Goal: Task Accomplishment & Management: Manage account settings

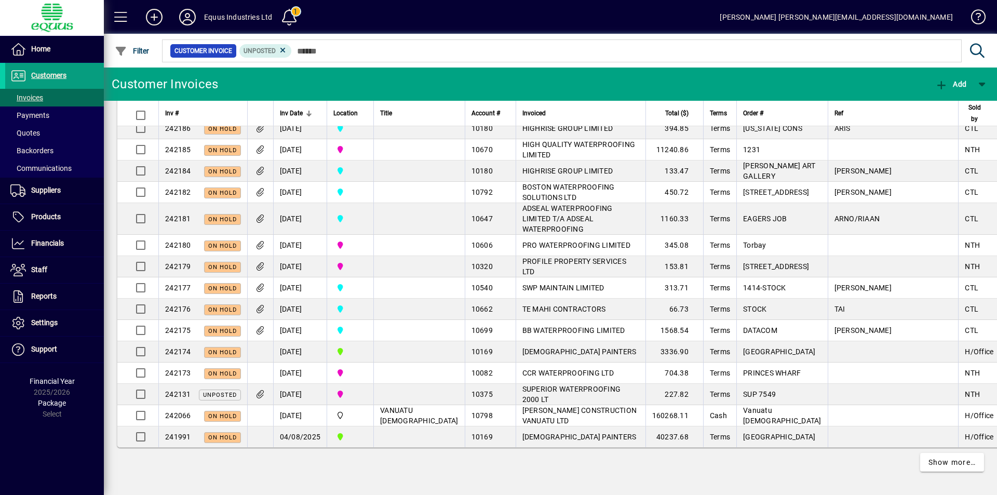
scroll to position [2122, 0]
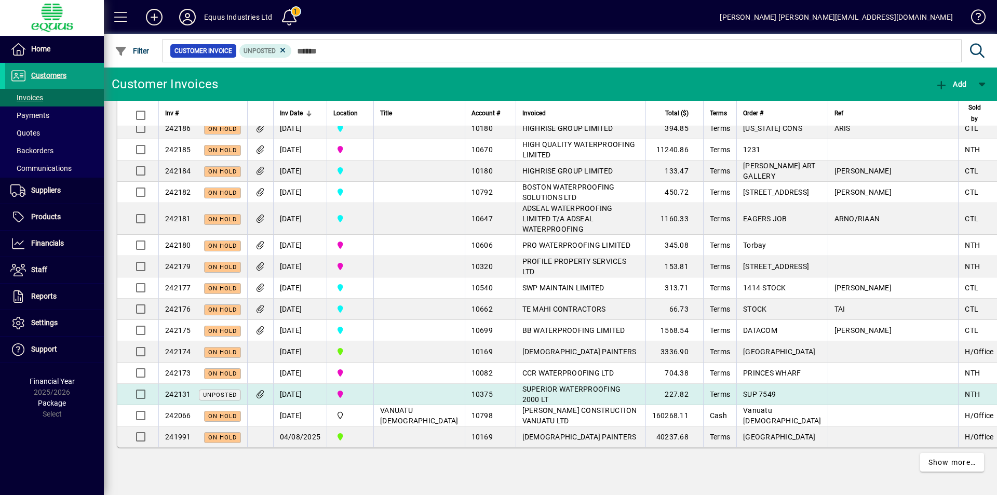
click at [301, 394] on td "[DATE]" at bounding box center [300, 394] width 54 height 21
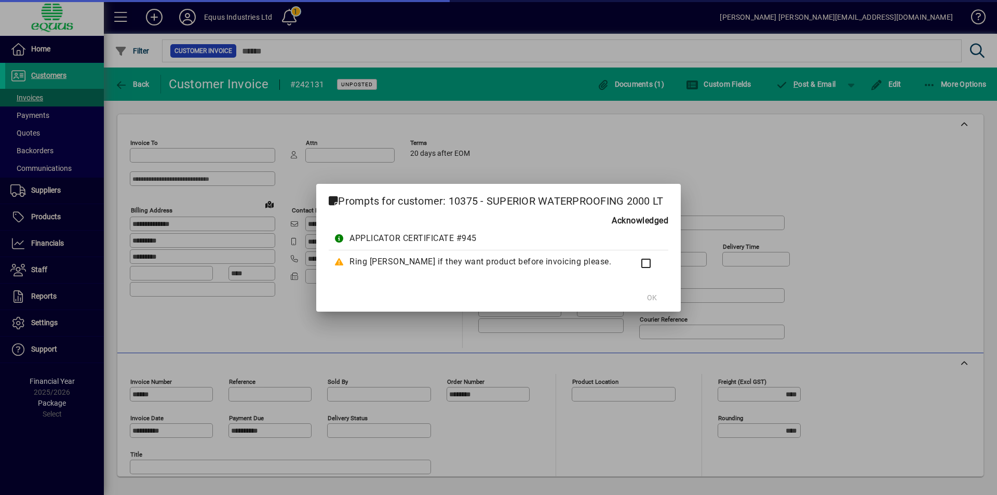
type input "**********"
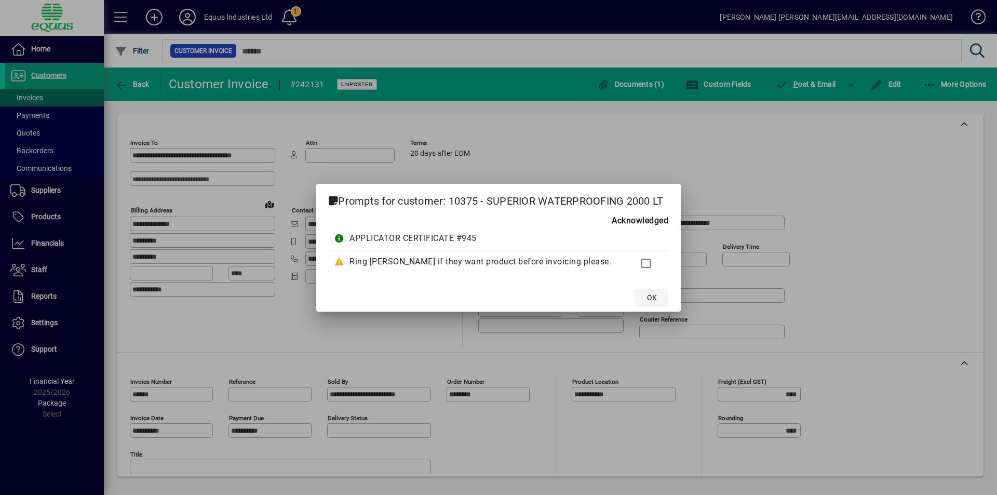
click at [649, 292] on span at bounding box center [651, 298] width 33 height 25
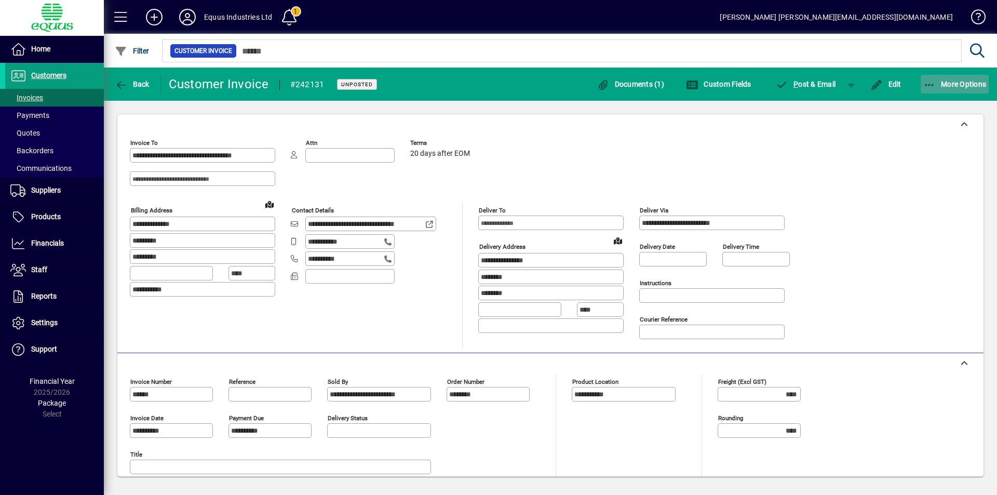
click at [930, 86] on icon "button" at bounding box center [929, 85] width 13 height 10
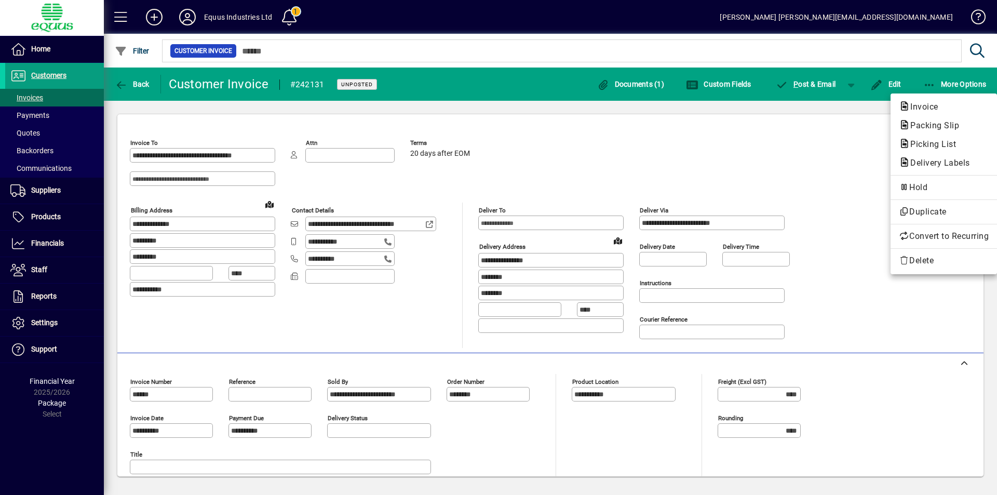
click at [813, 153] on div at bounding box center [498, 247] width 997 height 495
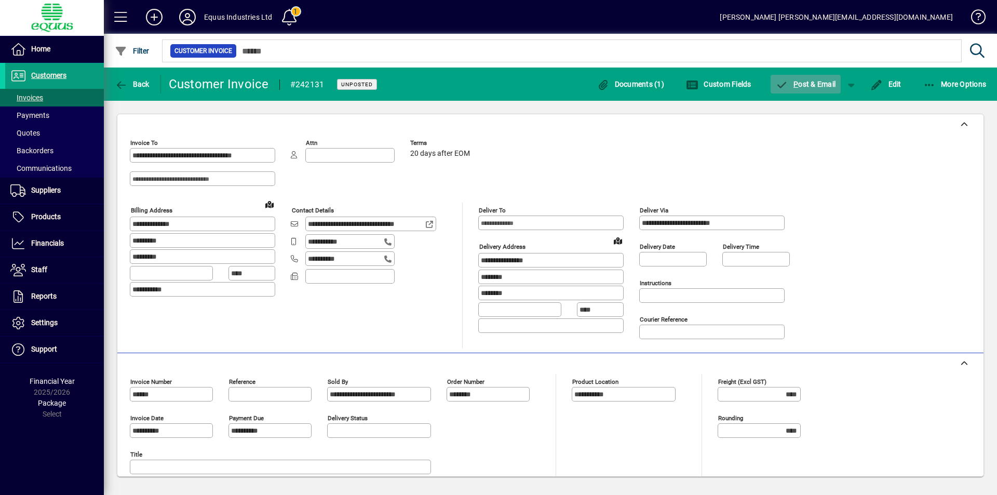
click at [801, 87] on span "P ost & Email" at bounding box center [806, 84] width 60 height 8
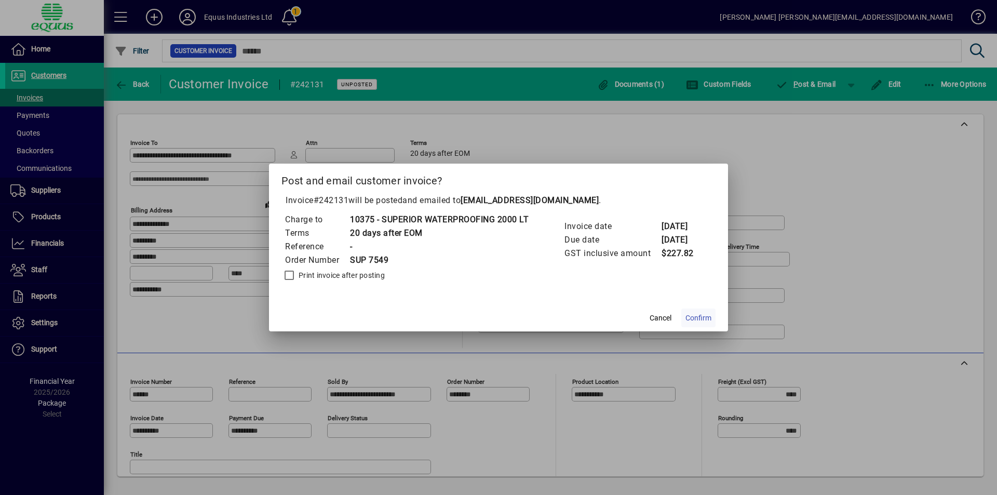
click at [698, 317] on span "Confirm" at bounding box center [698, 318] width 26 height 11
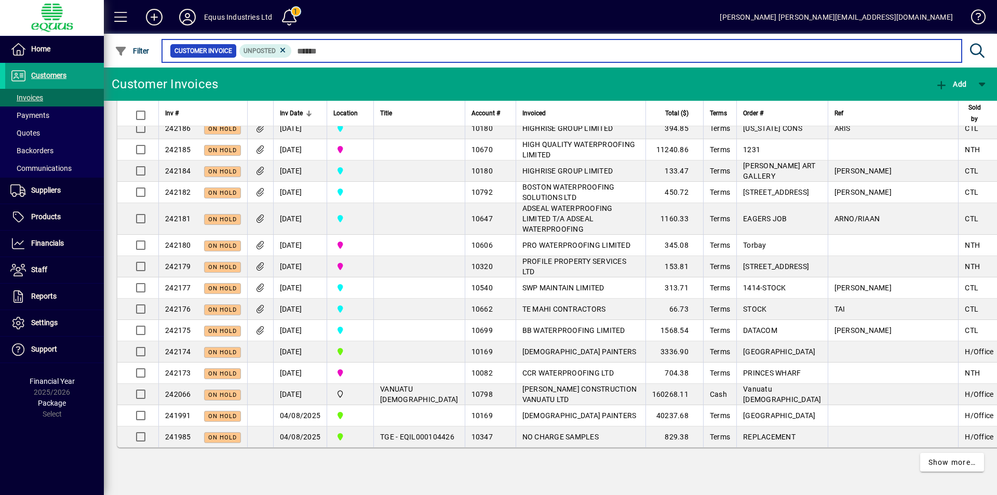
scroll to position [2122, 0]
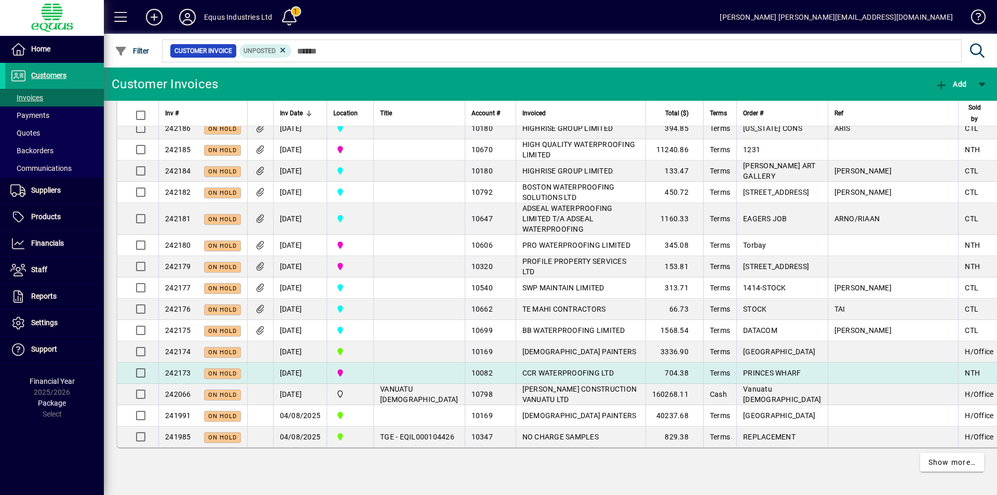
click at [304, 371] on td "[DATE]" at bounding box center [300, 372] width 54 height 21
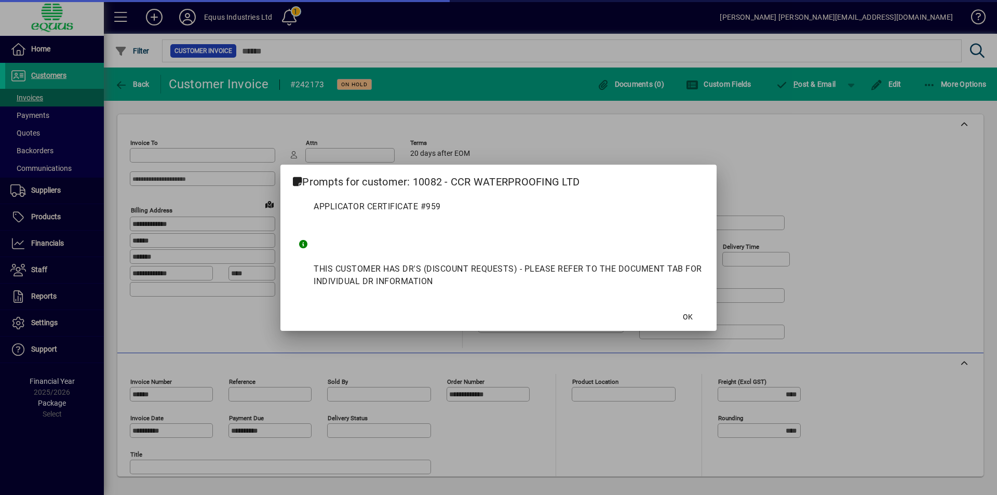
type input "**********"
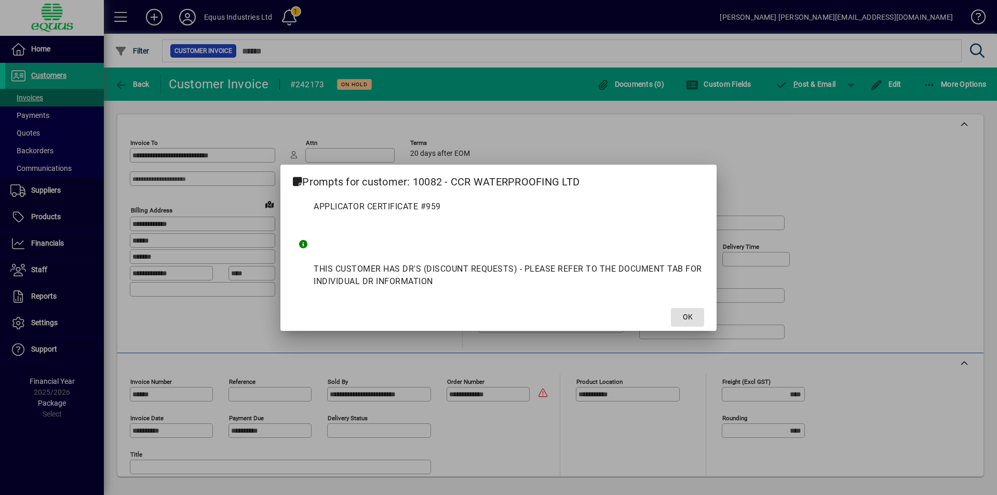
click at [680, 321] on span at bounding box center [687, 317] width 33 height 25
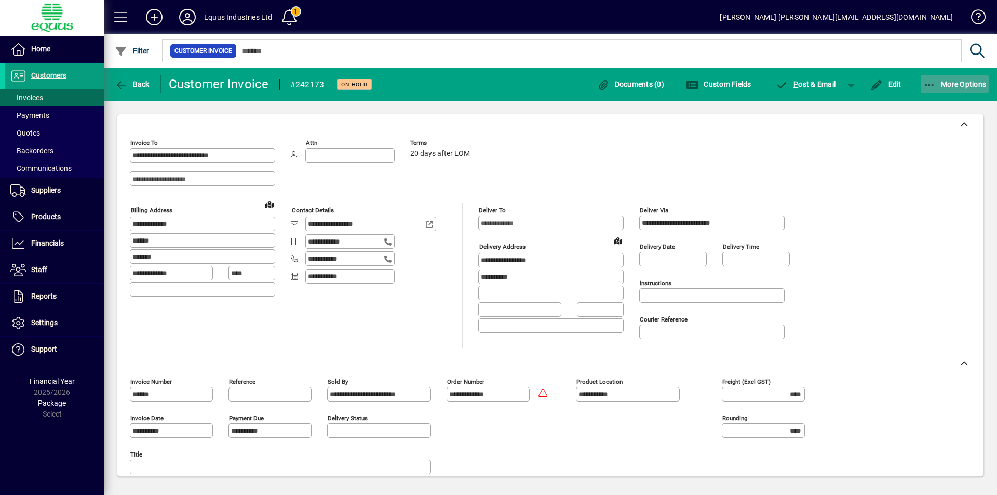
click at [927, 85] on icon "button" at bounding box center [929, 85] width 13 height 10
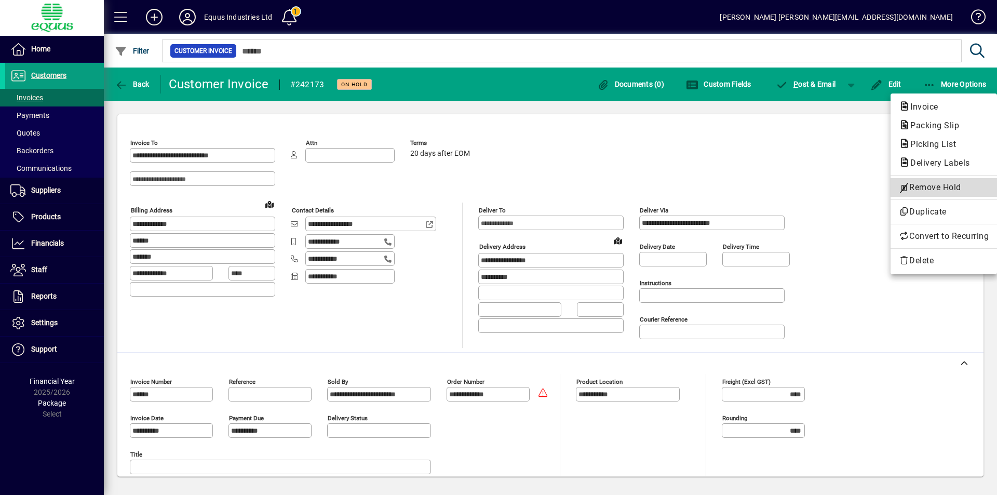
click at [916, 187] on span "Remove Hold" at bounding box center [944, 187] width 90 height 12
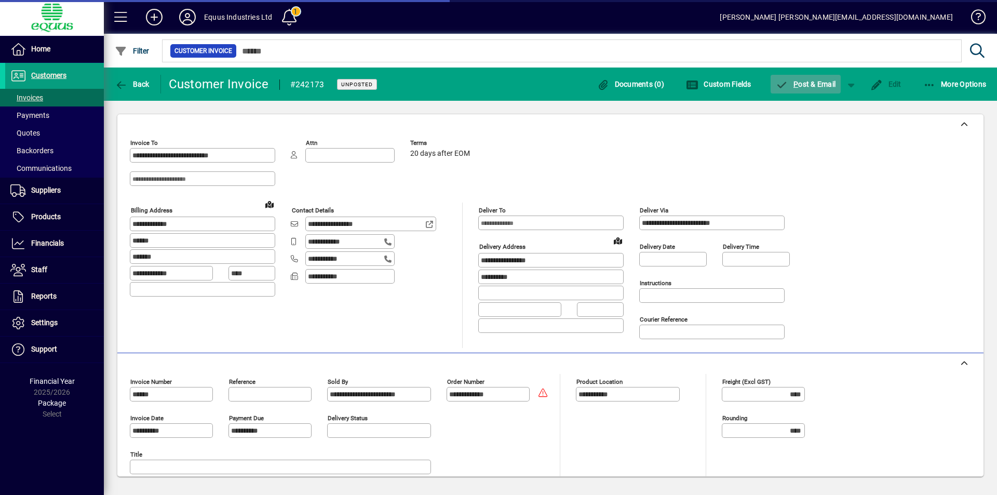
click at [805, 86] on span "P ost & Email" at bounding box center [806, 84] width 60 height 8
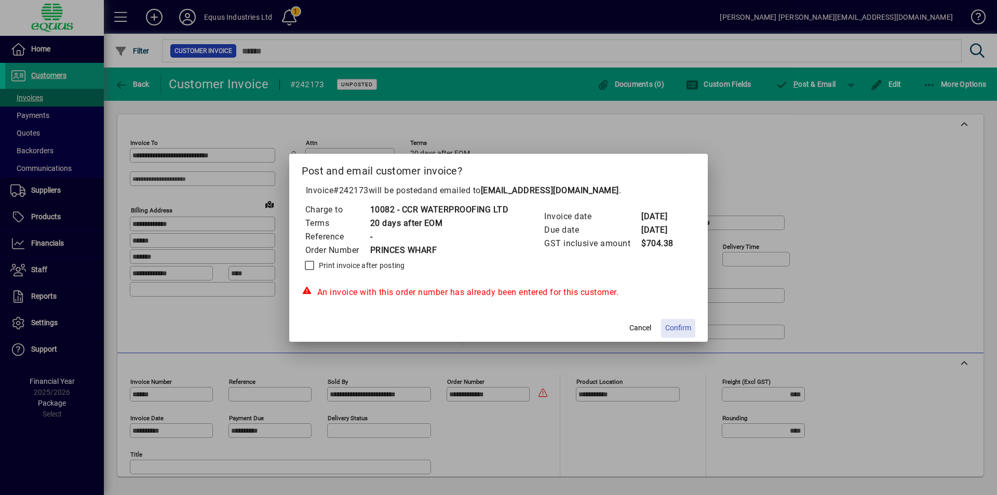
click at [686, 329] on span "Confirm" at bounding box center [678, 327] width 26 height 11
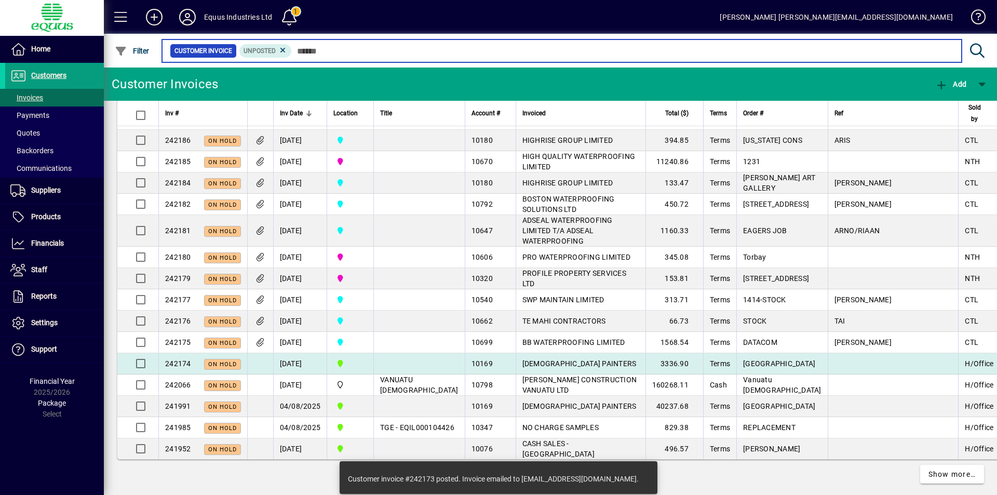
scroll to position [2122, 0]
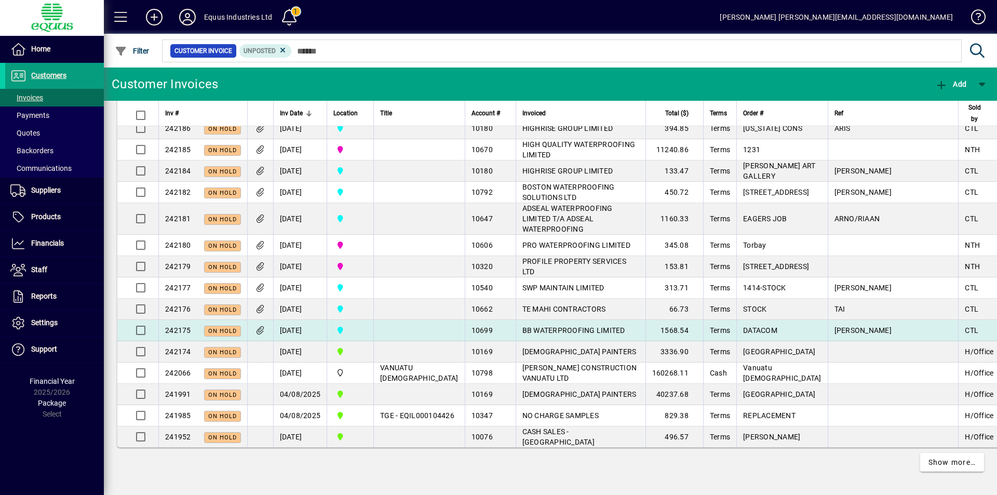
click at [291, 327] on td "[DATE]" at bounding box center [300, 330] width 54 height 21
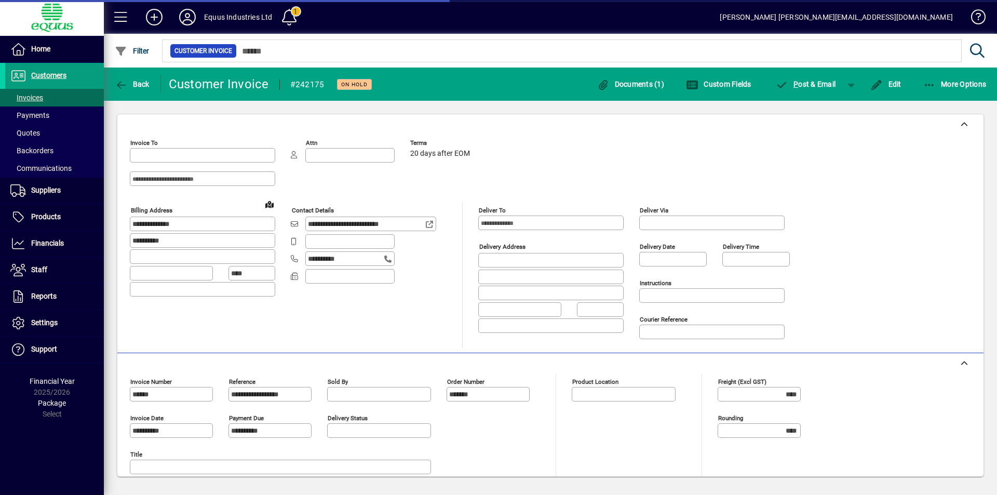
type input "**********"
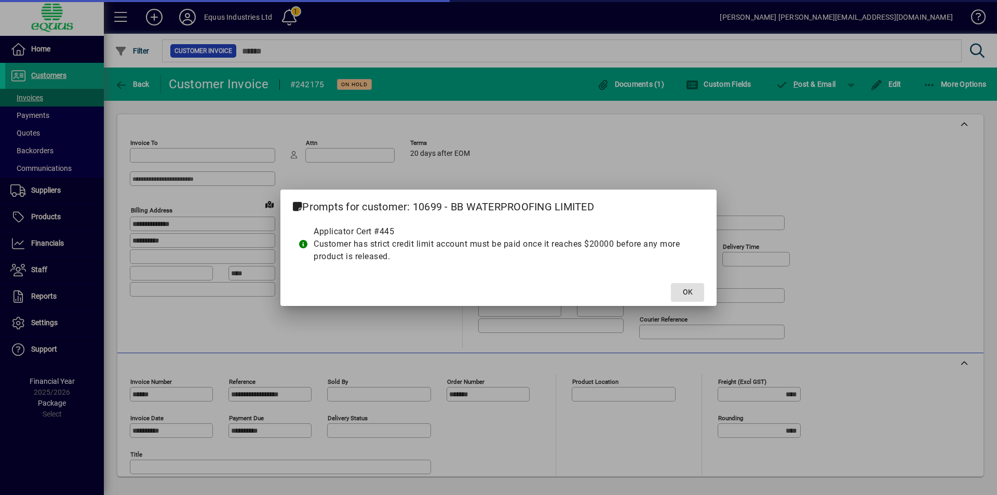
type input "**********"
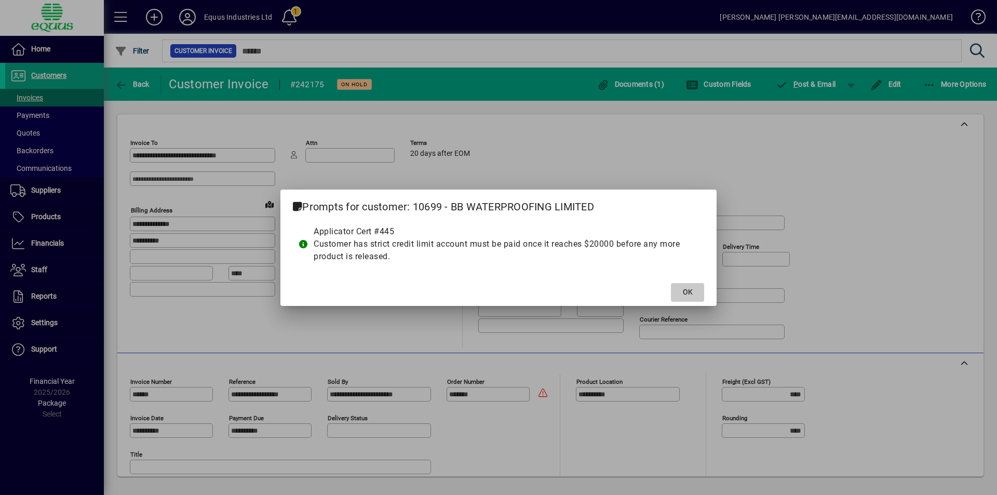
click at [689, 293] on span "OK" at bounding box center [688, 292] width 10 height 11
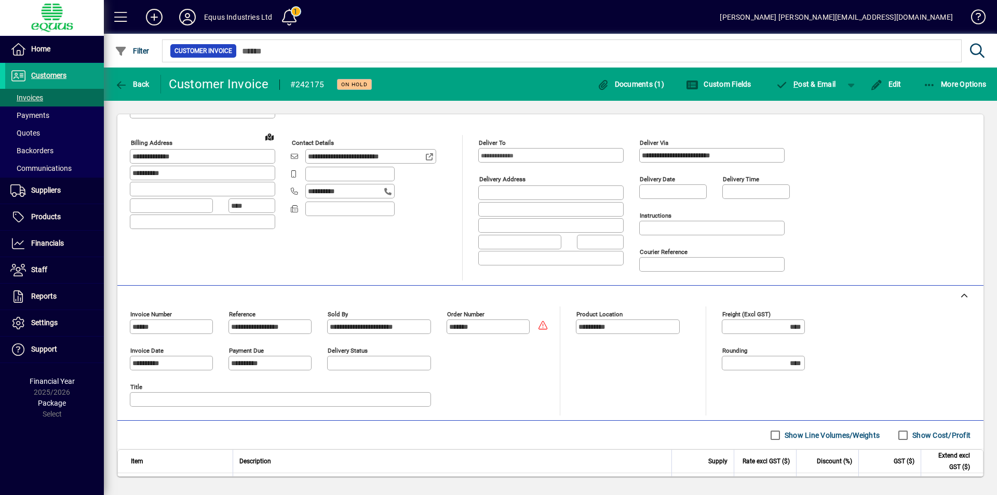
scroll to position [16, 0]
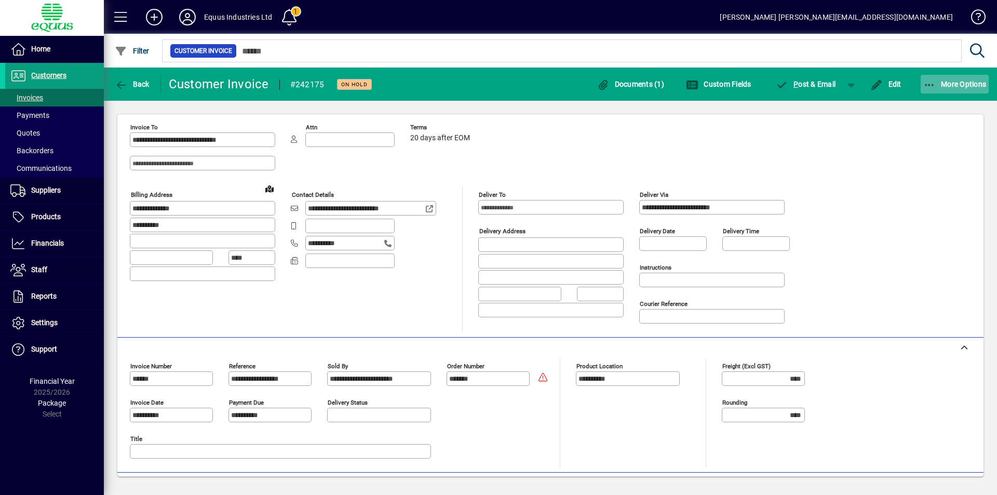
click at [927, 80] on icon "button" at bounding box center [929, 85] width 13 height 10
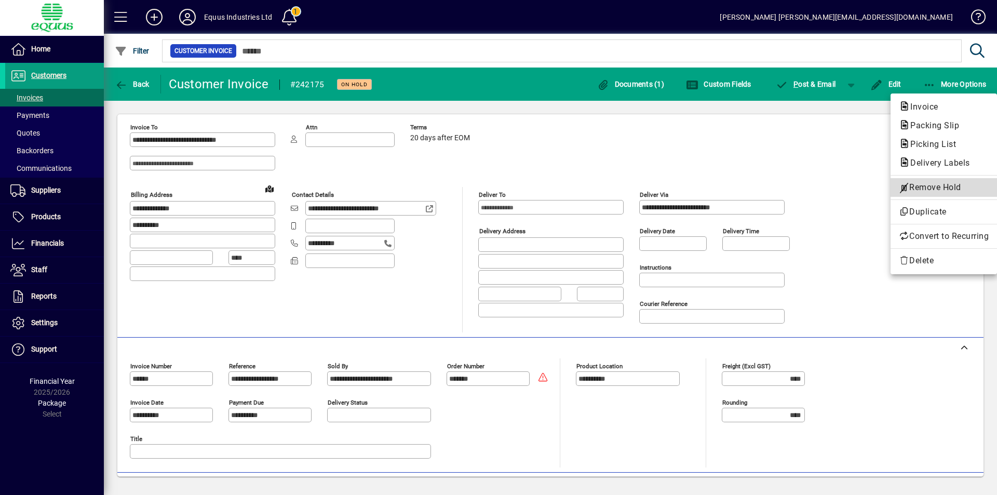
click at [918, 186] on span "Remove Hold" at bounding box center [944, 187] width 90 height 12
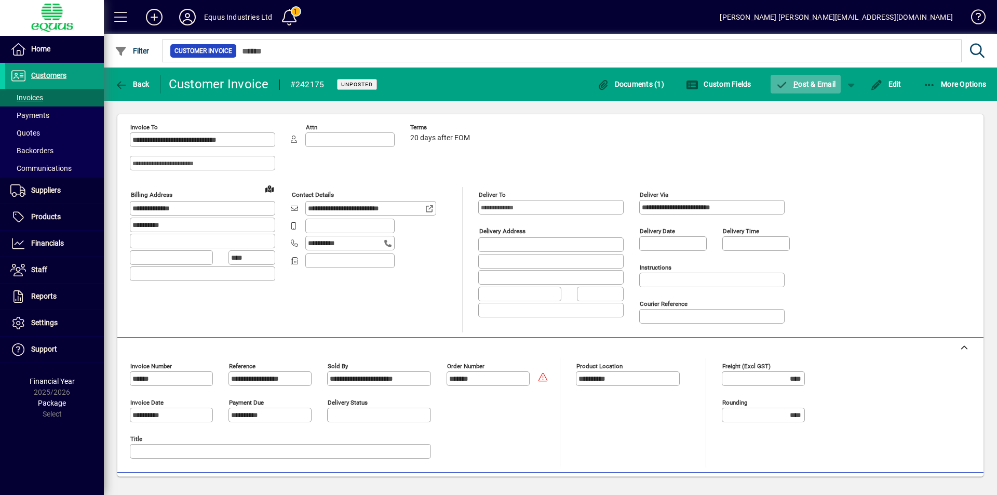
click at [808, 82] on span "P ost & Email" at bounding box center [806, 84] width 60 height 8
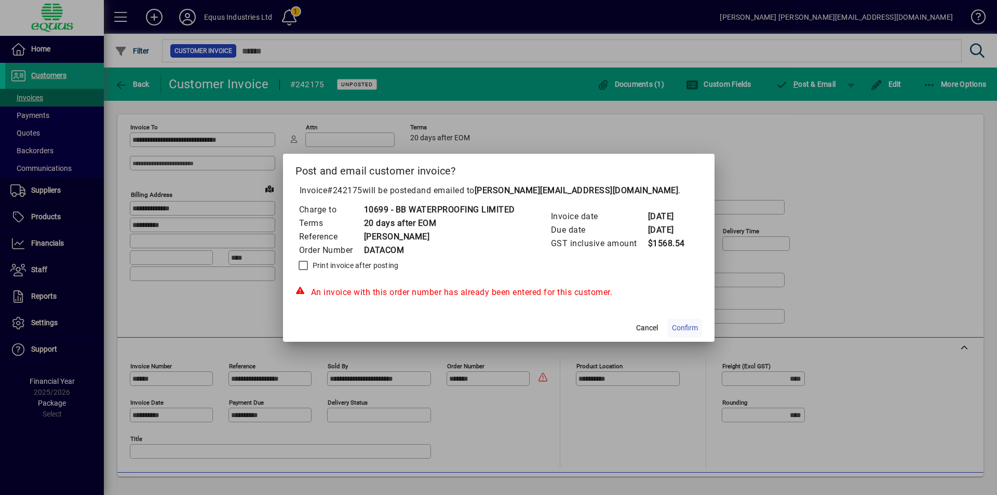
click at [691, 324] on span "Confirm" at bounding box center [685, 327] width 26 height 11
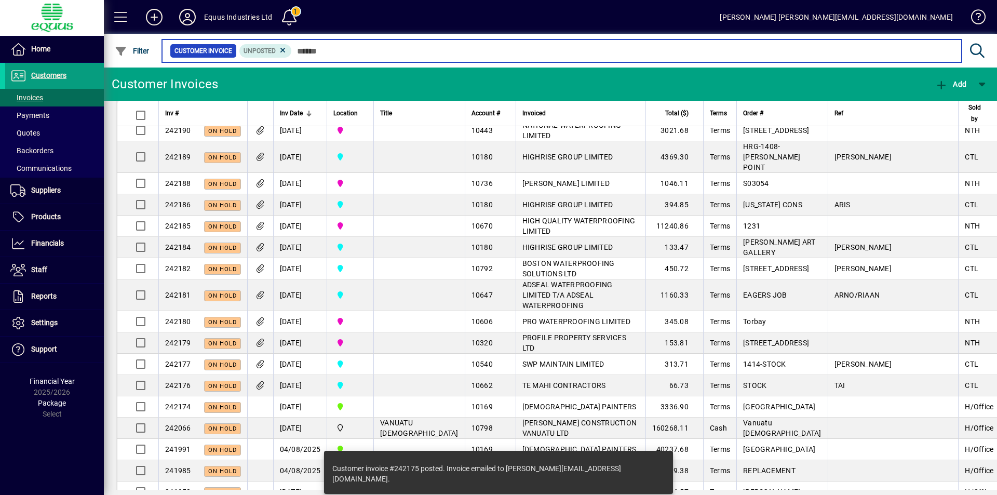
scroll to position [2205, 0]
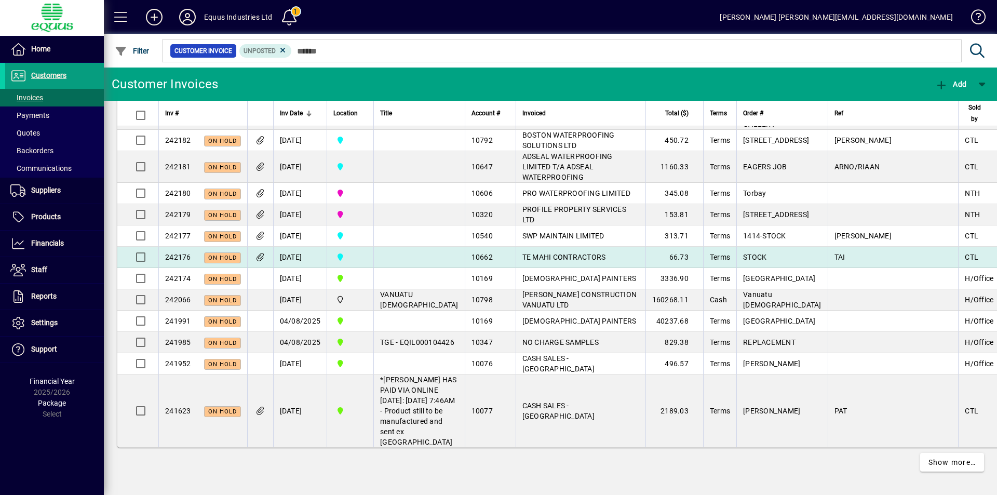
click at [302, 247] on td "[DATE]" at bounding box center [300, 257] width 54 height 21
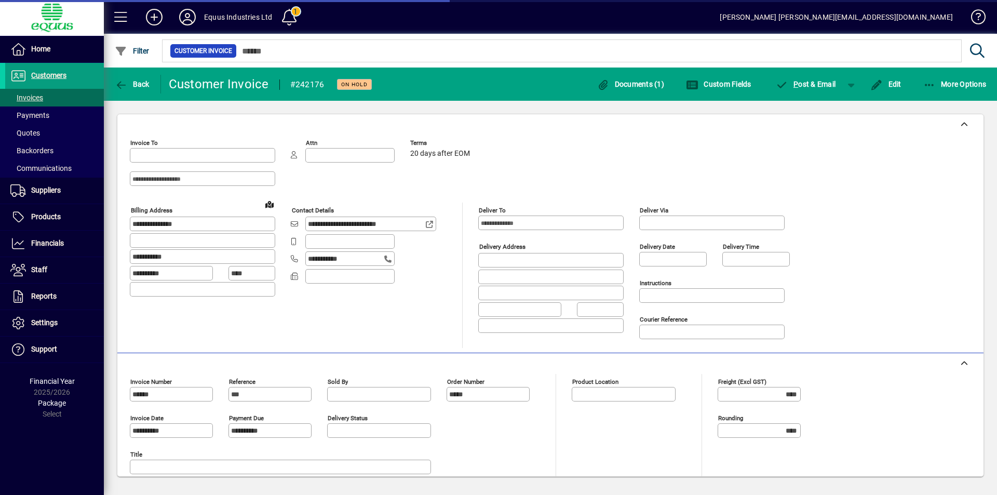
type input "**********"
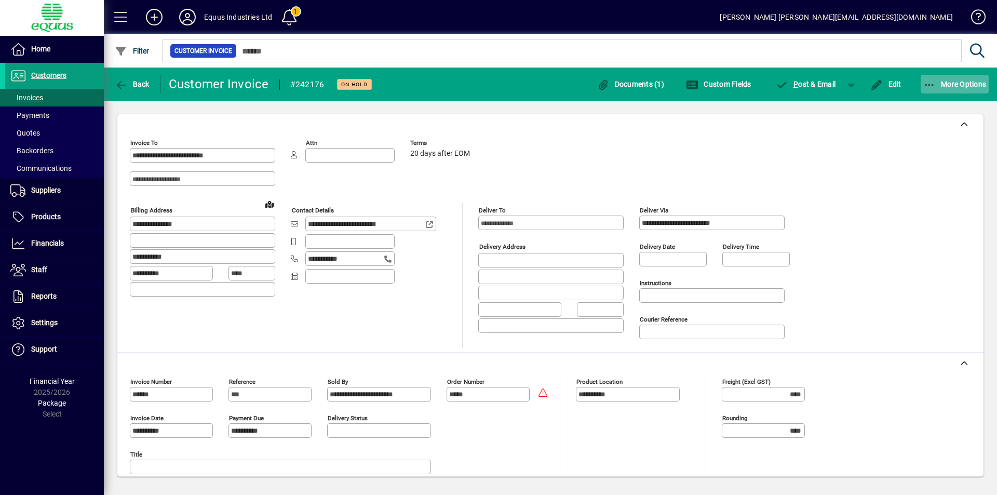
click at [928, 78] on span "button" at bounding box center [954, 84] width 69 height 25
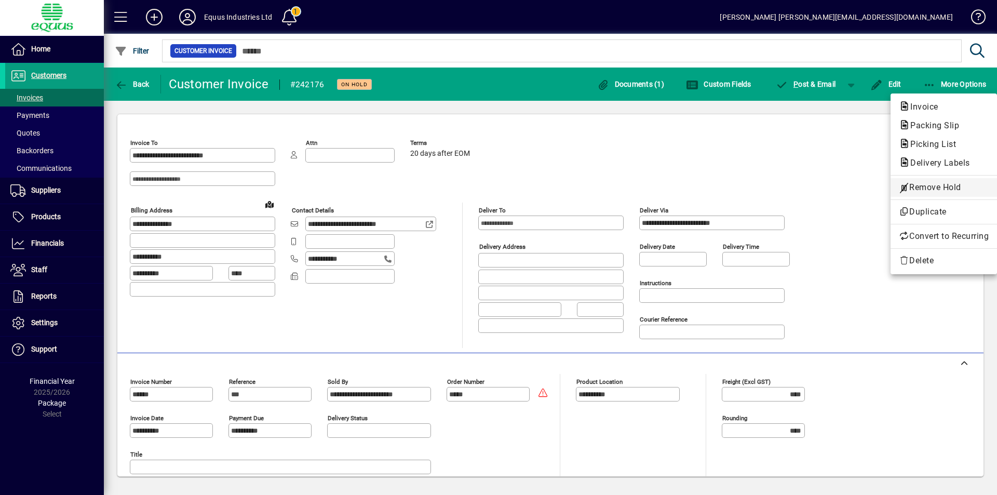
click at [911, 189] on span "Remove Hold" at bounding box center [944, 187] width 90 height 12
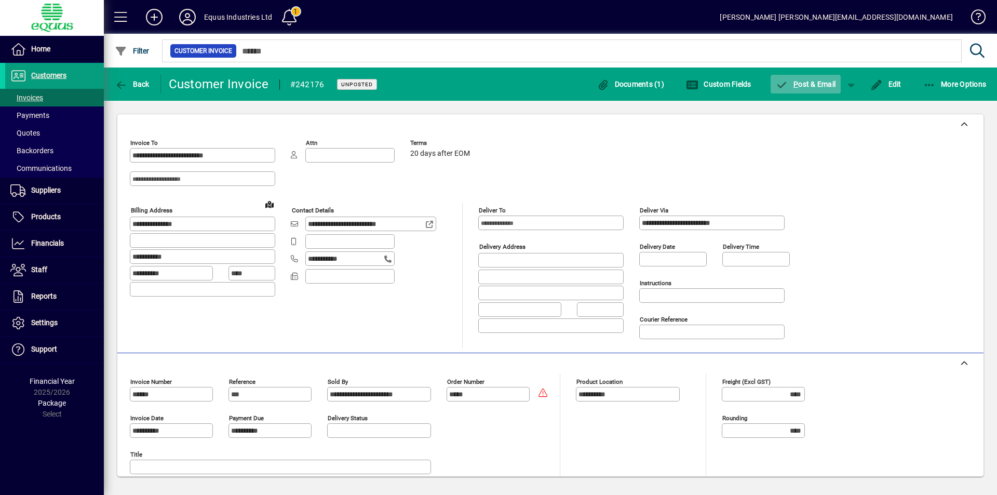
click at [801, 83] on span "P ost & Email" at bounding box center [806, 84] width 60 height 8
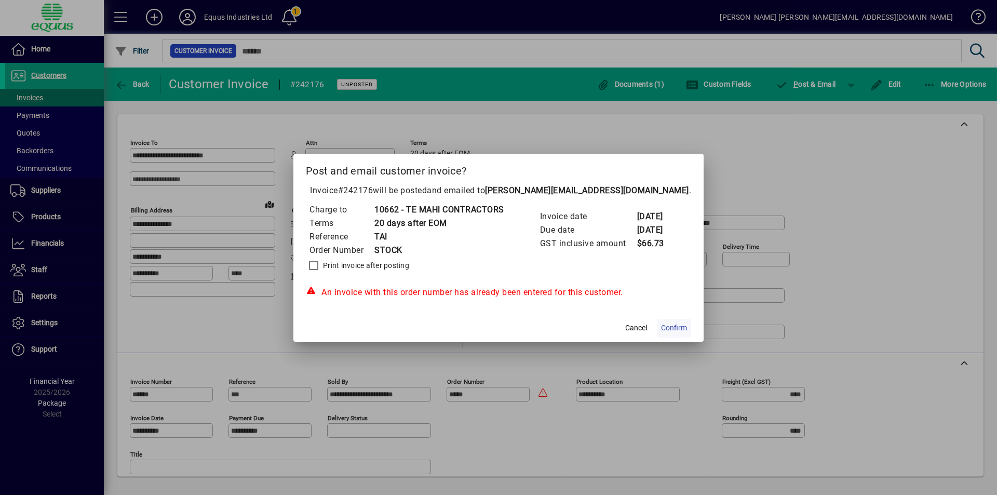
click at [674, 325] on span "Confirm" at bounding box center [674, 327] width 26 height 11
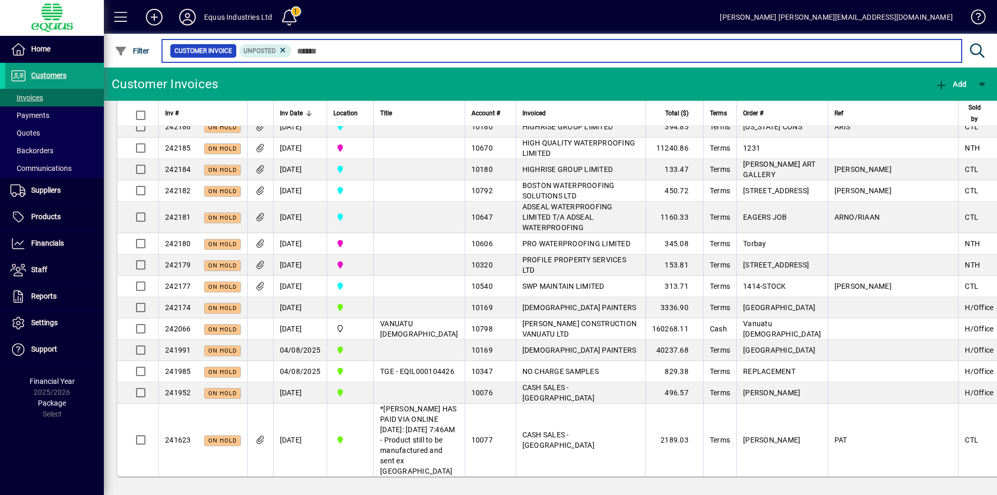
scroll to position [2155, 0]
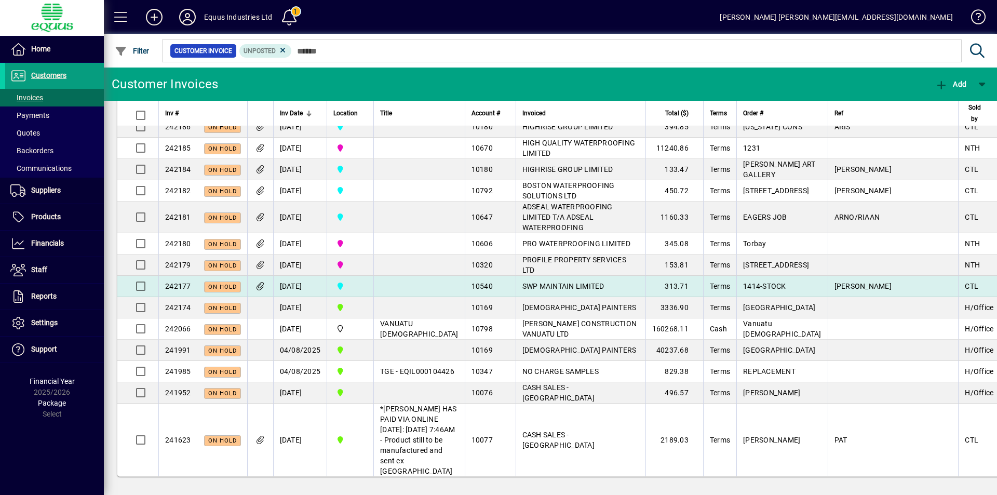
click at [302, 276] on td "[DATE]" at bounding box center [300, 286] width 54 height 21
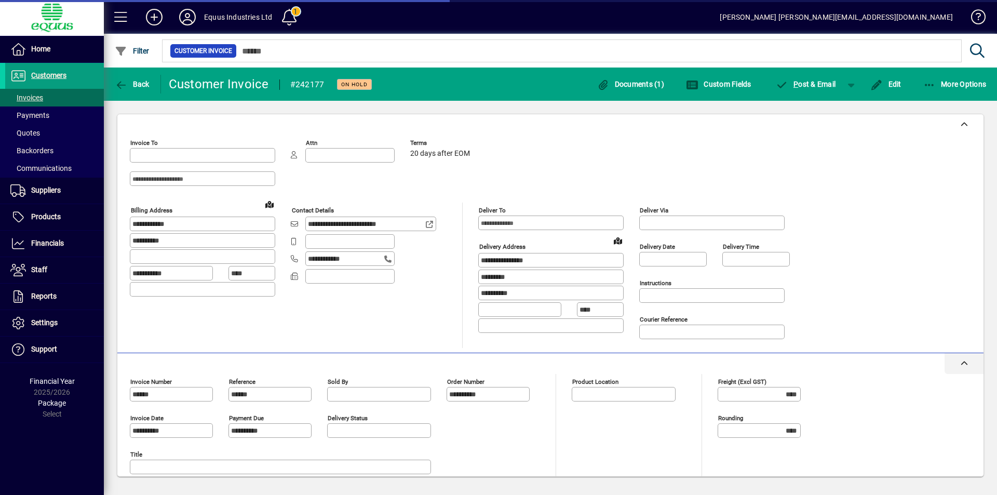
type input "**********"
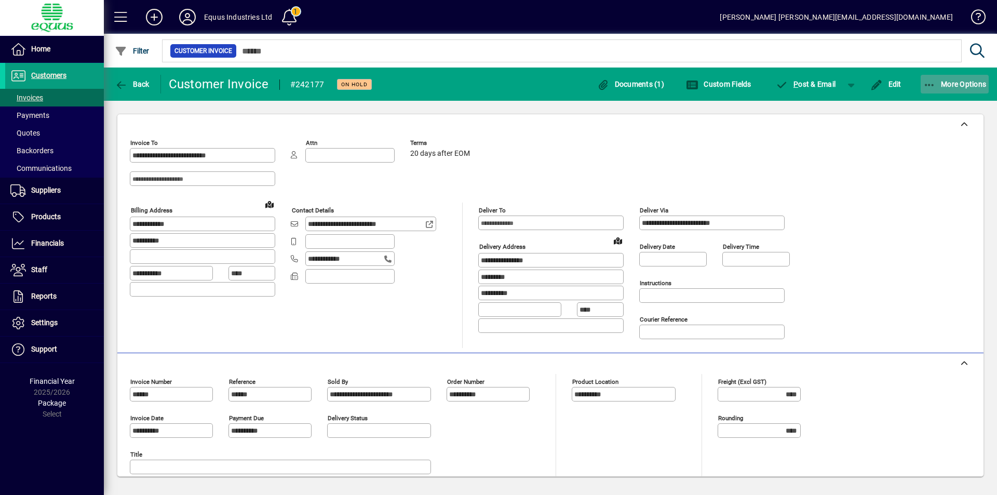
click at [933, 84] on icon "button" at bounding box center [929, 85] width 13 height 10
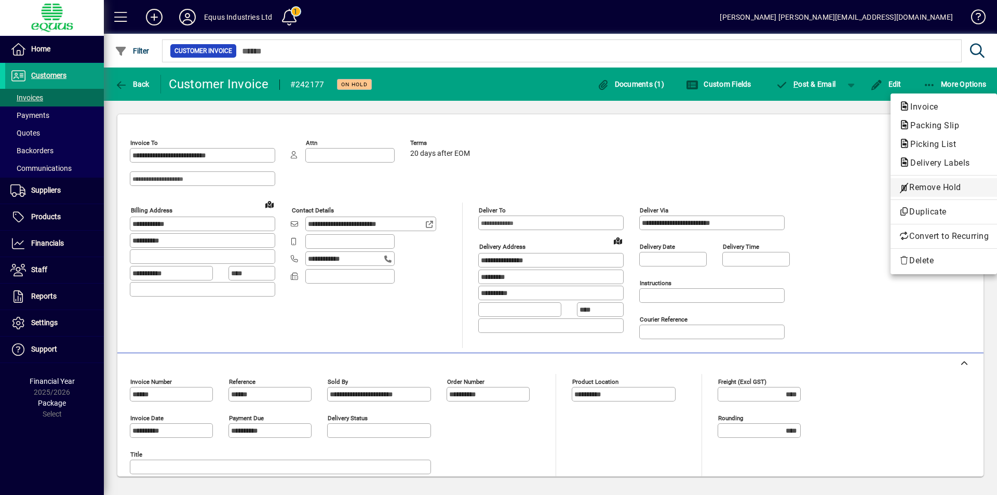
click at [933, 188] on span "Remove Hold" at bounding box center [944, 187] width 90 height 12
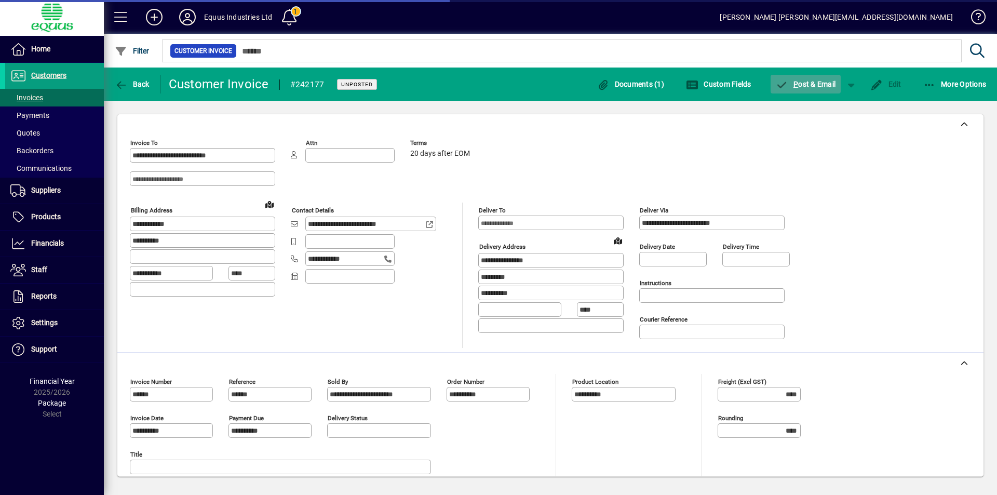
click at [808, 78] on span "button" at bounding box center [805, 84] width 71 height 25
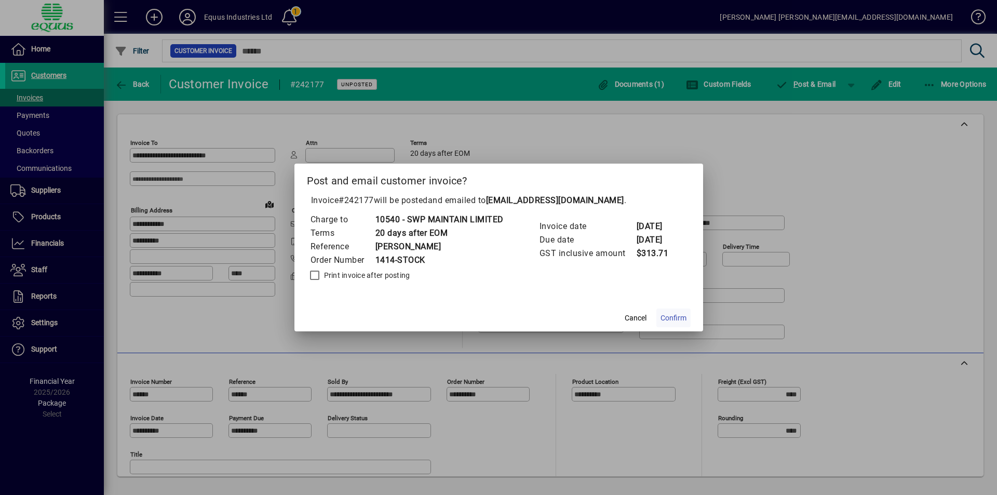
click at [669, 318] on span "Confirm" at bounding box center [673, 318] width 26 height 11
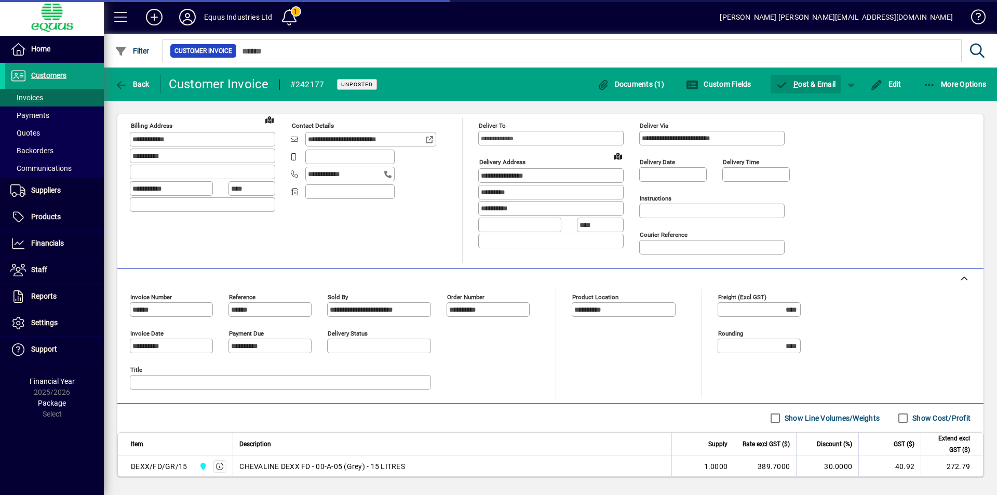
scroll to position [171, 0]
